Goal: Find specific page/section

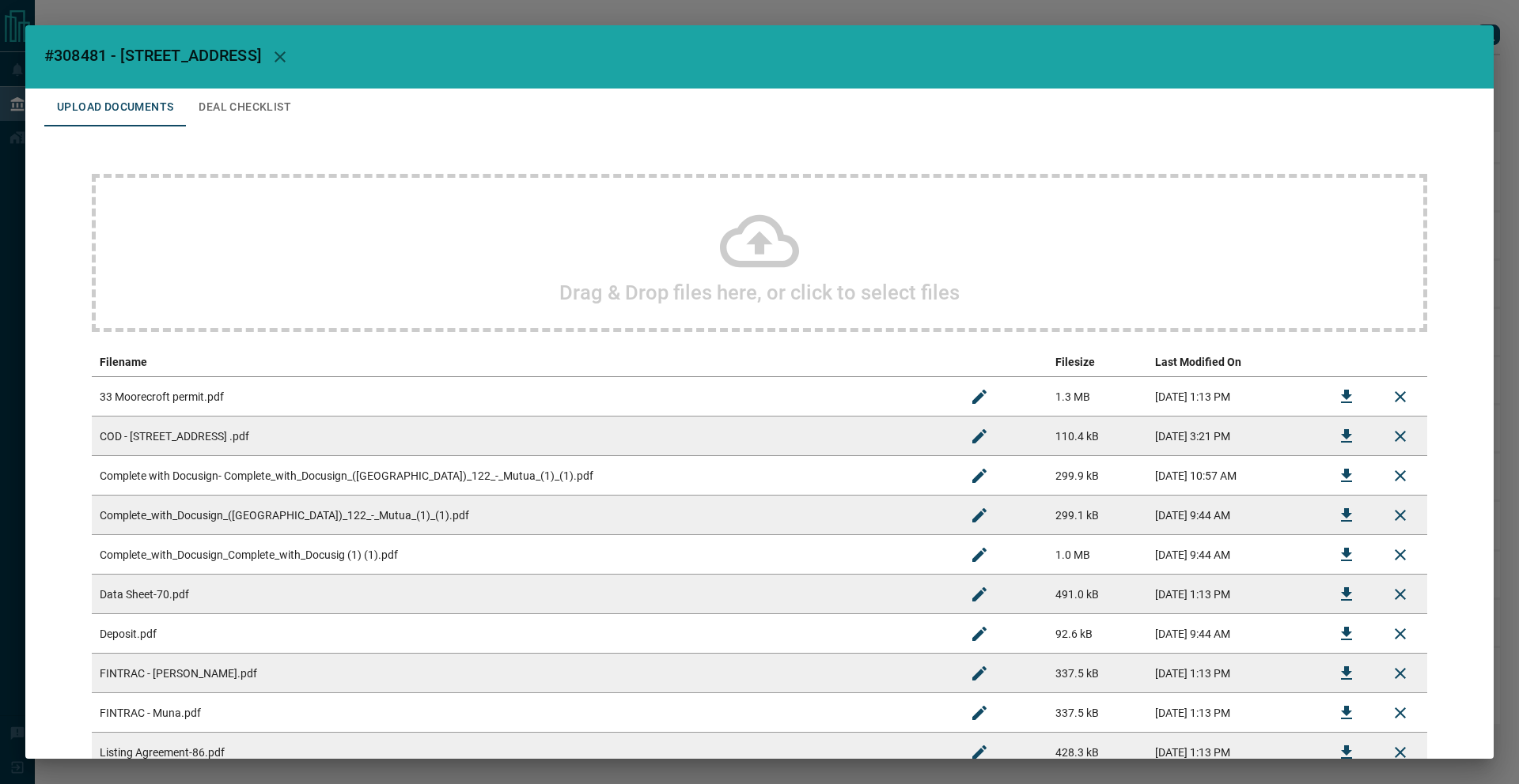
scroll to position [156, 0]
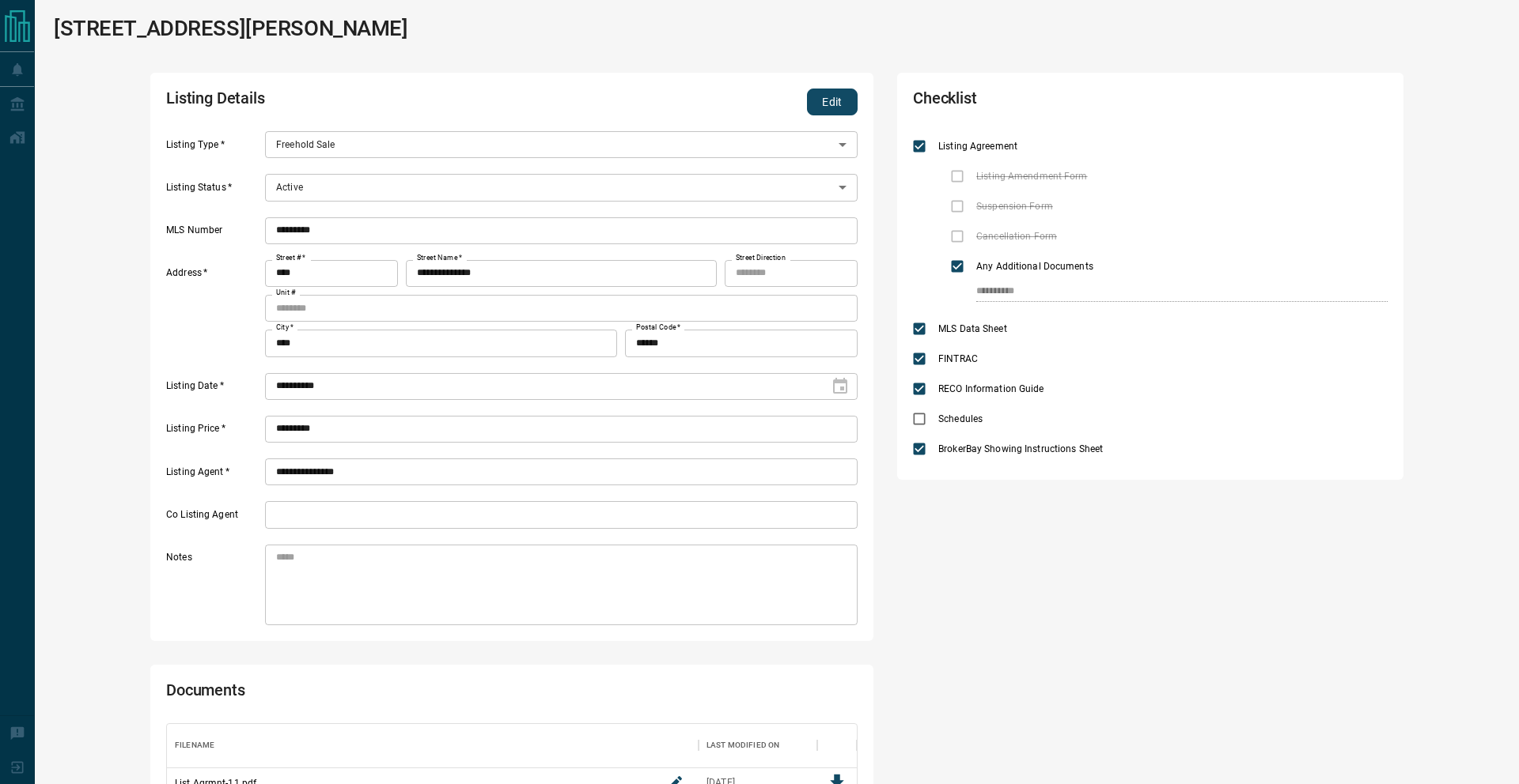
scroll to position [265, 690]
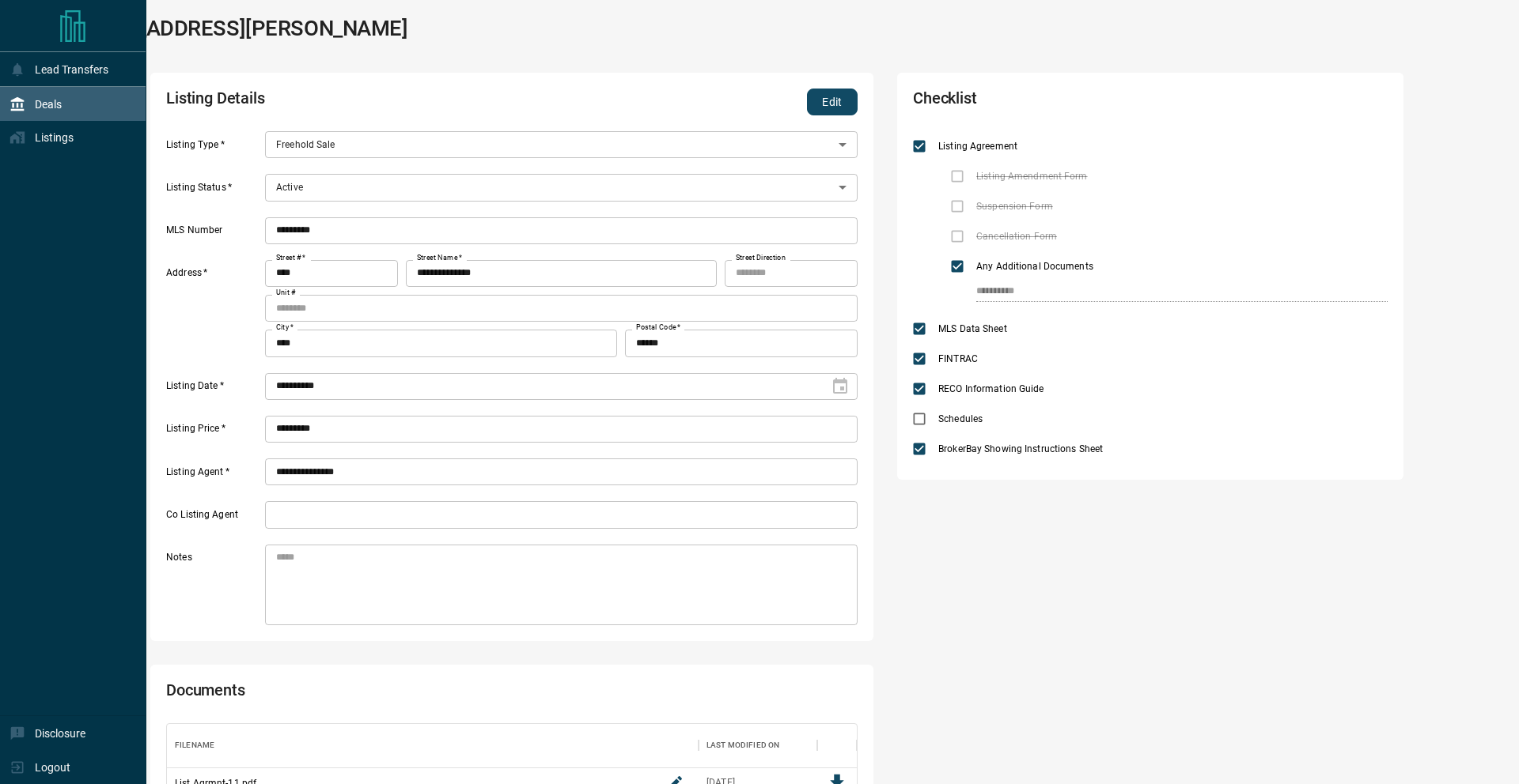
drag, startPoint x: 13, startPoint y: 143, endPoint x: 110, endPoint y: 102, distance: 105.3
click at [14, 143] on icon at bounding box center [18, 138] width 16 height 16
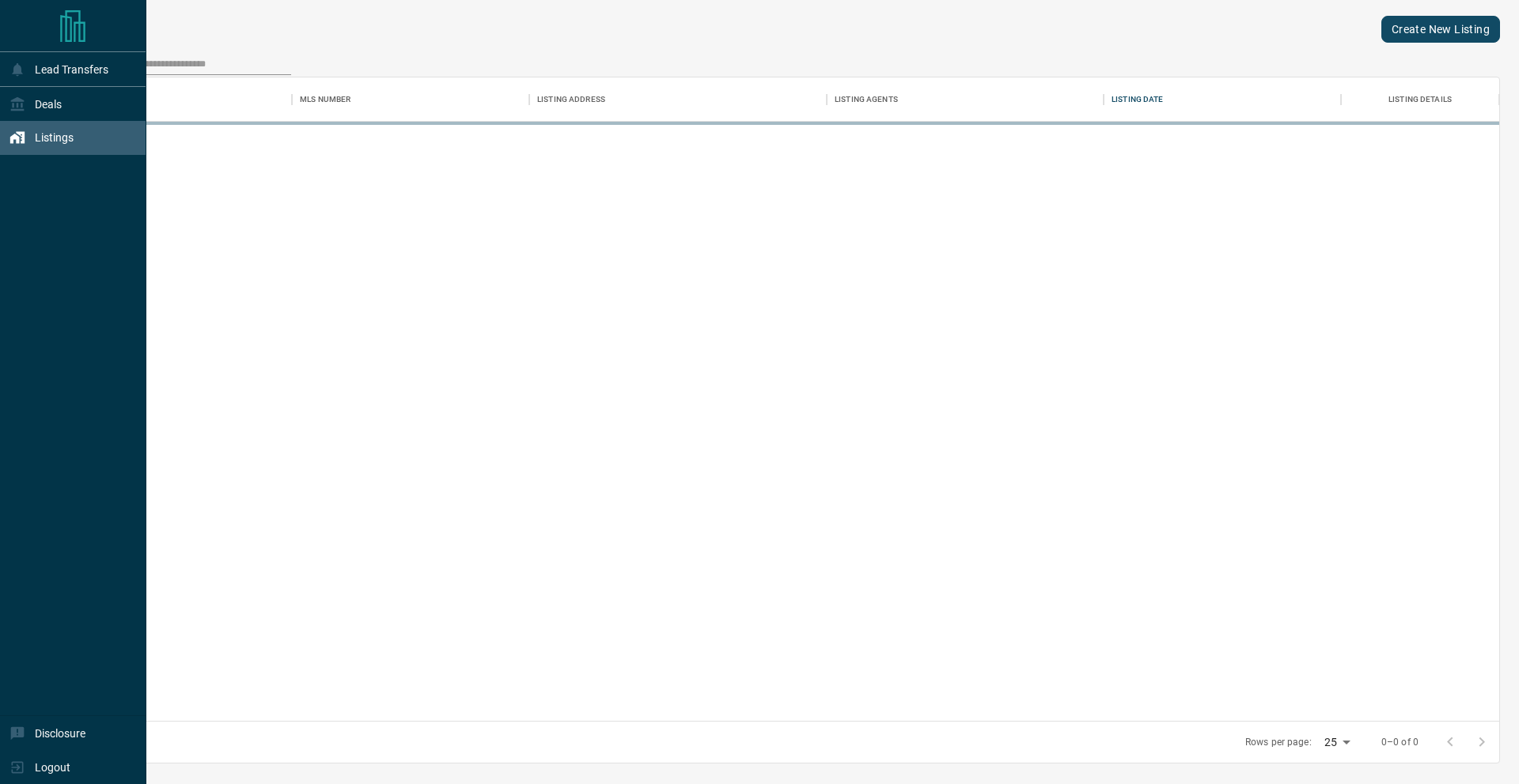
scroll to position [644, 1444]
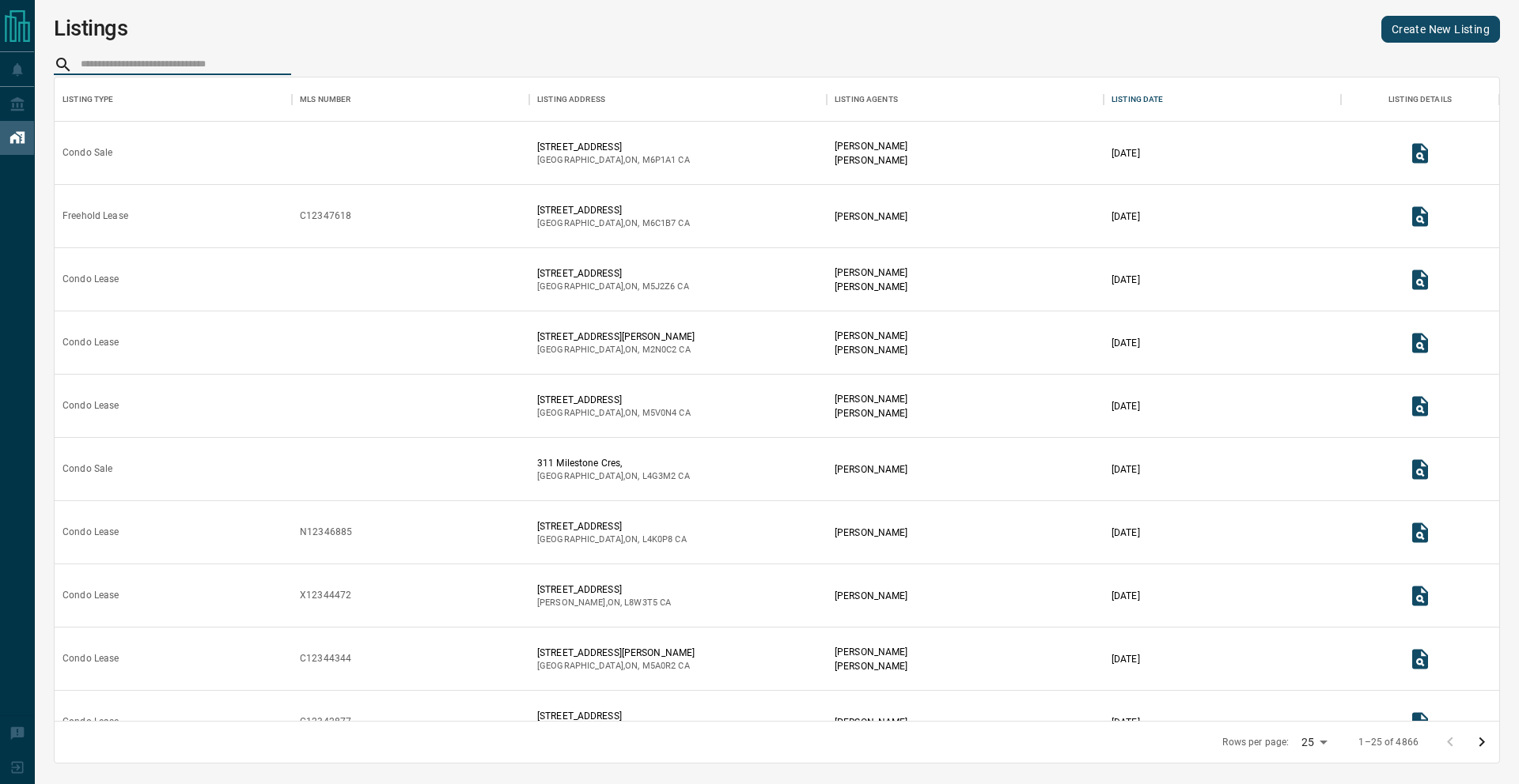
click at [188, 63] on input "search" at bounding box center [186, 64] width 210 height 20
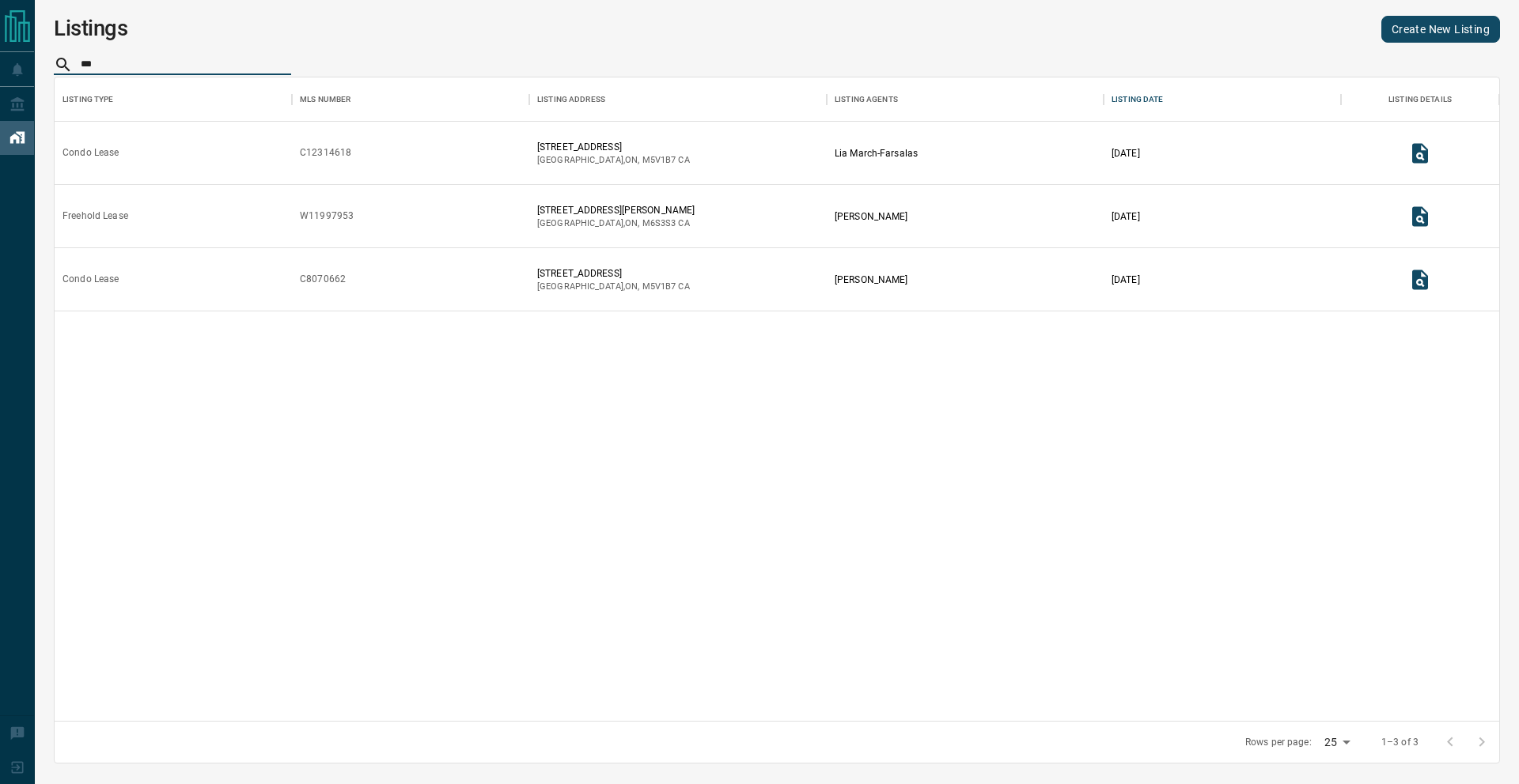
type input "***"
drag, startPoint x: 1427, startPoint y: 152, endPoint x: 1386, endPoint y: 138, distance: 43.3
click at [1427, 152] on icon "View Listing Details" at bounding box center [1420, 152] width 16 height 20
